Goal: Information Seeking & Learning: Learn about a topic

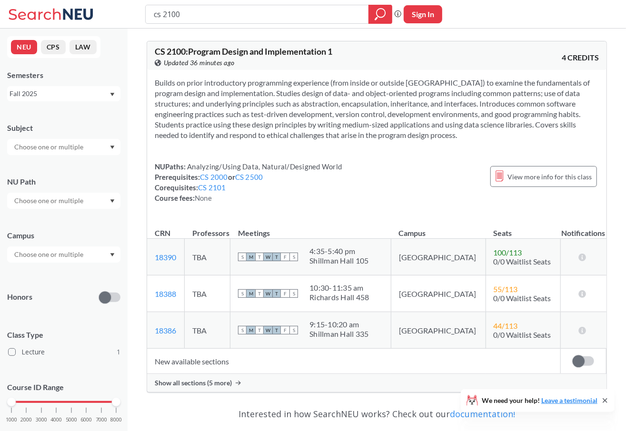
click at [197, 16] on input "cs 2100" at bounding box center [257, 14] width 209 height 16
type input "cs 2101"
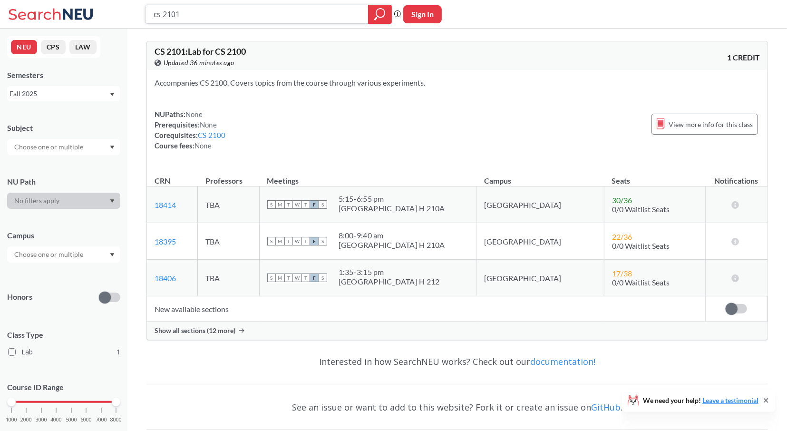
scroll to position [60, 0]
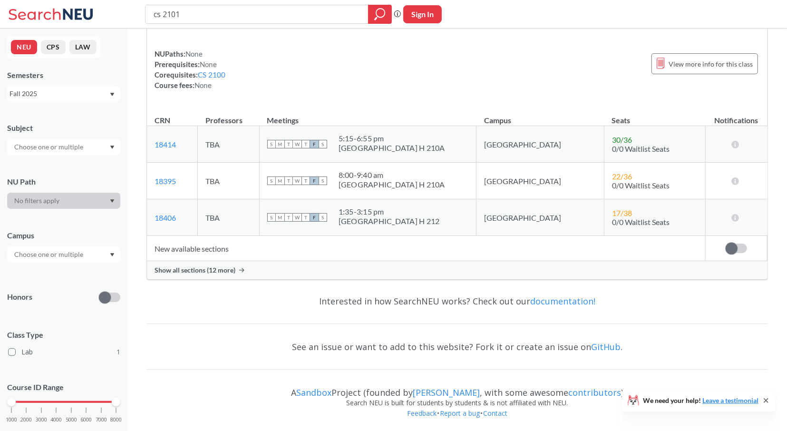
click at [221, 265] on div "Show all sections (12 more)" at bounding box center [457, 270] width 621 height 18
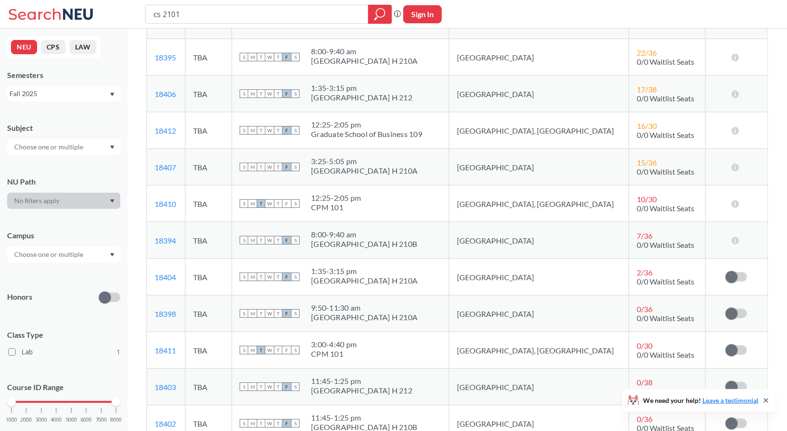
scroll to position [184, 0]
click at [265, 205] on span "T" at bounding box center [261, 204] width 9 height 9
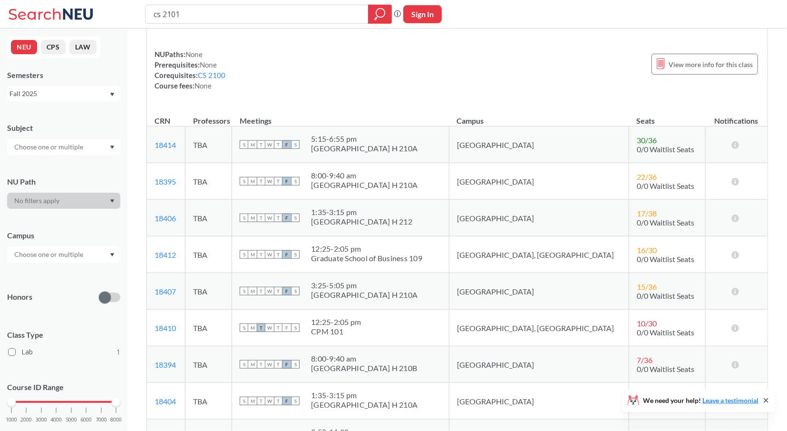
scroll to position [59, 0]
click at [625, 403] on icon at bounding box center [767, 401] width 8 height 8
click at [384, 247] on div "12:25 - 2:05 pm" at bounding box center [366, 250] width 111 height 10
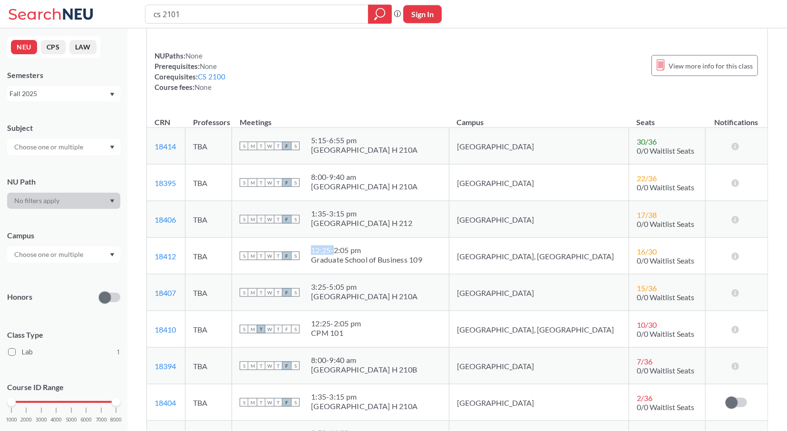
click at [369, 252] on div "12:25 - 2:05 pm" at bounding box center [366, 250] width 111 height 10
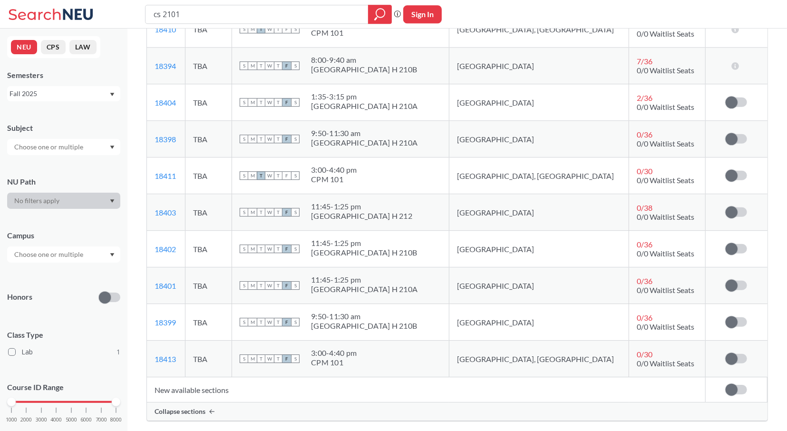
scroll to position [359, 0]
drag, startPoint x: 359, startPoint y: 203, endPoint x: 451, endPoint y: 207, distance: 92.9
click at [441, 207] on div "S M T W T F S 11:45 - 1:25 pm [GEOGRAPHIC_DATA] 212" at bounding box center [341, 211] width 202 height 21
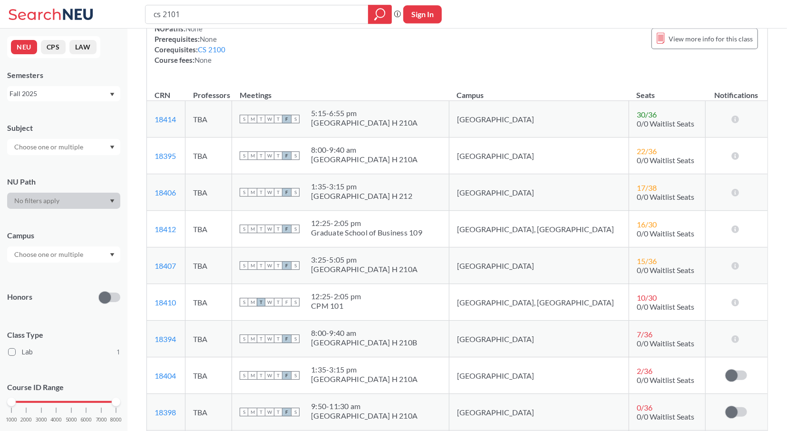
scroll to position [86, 0]
